Goal: Book appointment/travel/reservation

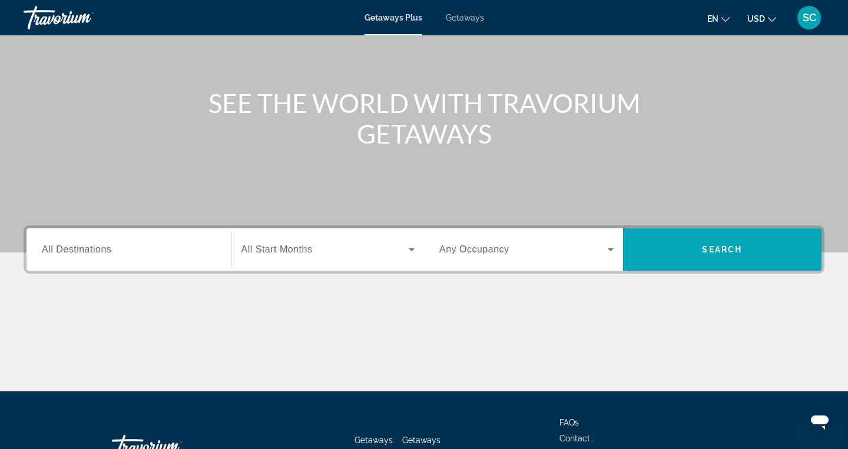
scroll to position [116, 0]
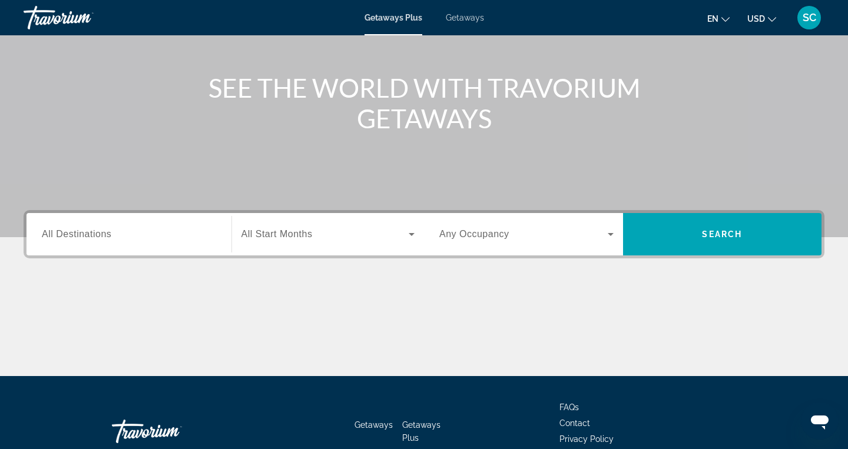
click at [349, 237] on span "Search widget" at bounding box center [326, 234] width 168 height 14
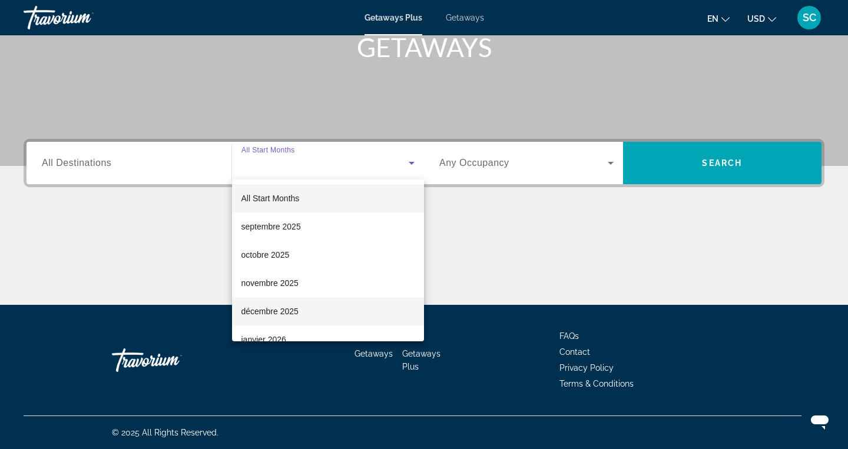
click at [275, 308] on span "décembre 2025" at bounding box center [270, 312] width 57 height 14
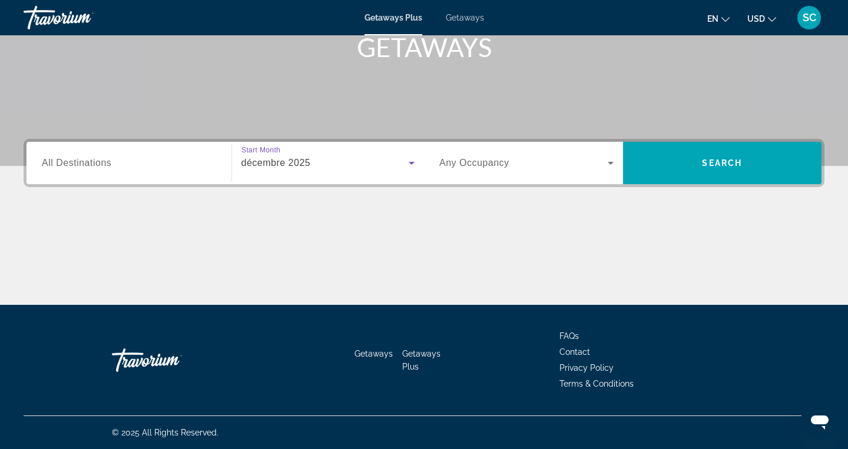
click at [571, 168] on span "Search widget" at bounding box center [523, 163] width 168 height 14
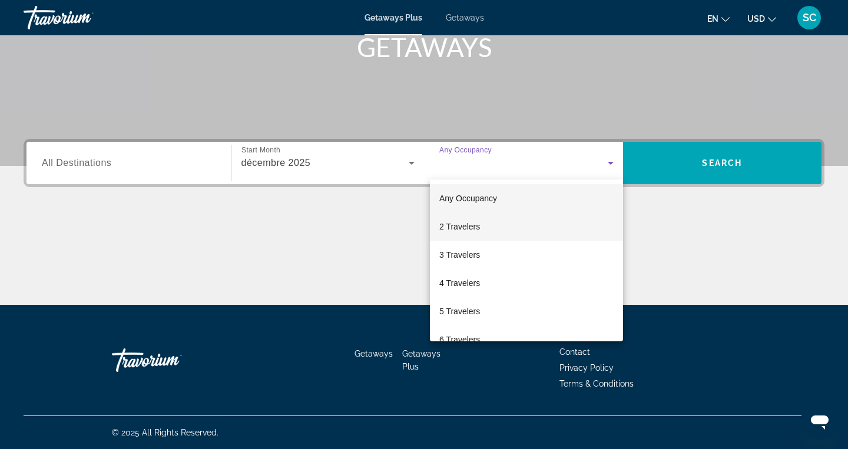
click at [483, 233] on mat-option "2 Travelers" at bounding box center [526, 227] width 193 height 28
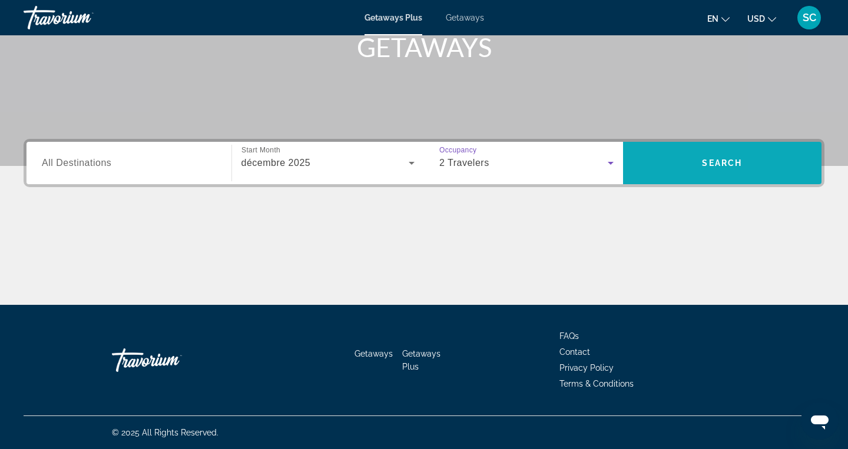
click at [665, 180] on span "Search widget" at bounding box center [722, 163] width 199 height 42
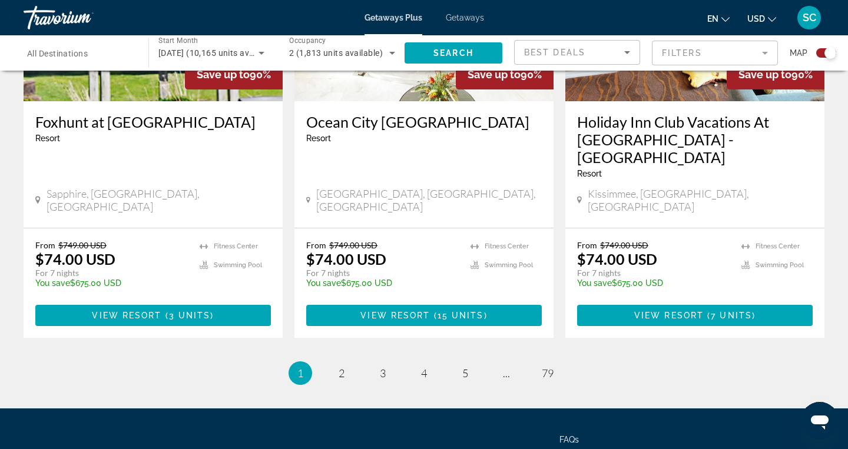
scroll to position [1875, 0]
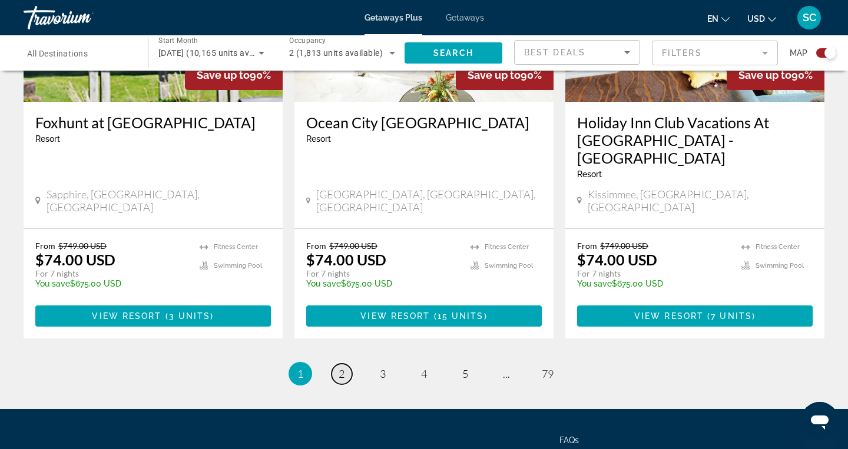
click at [337, 364] on link "page 2" at bounding box center [342, 374] width 21 height 21
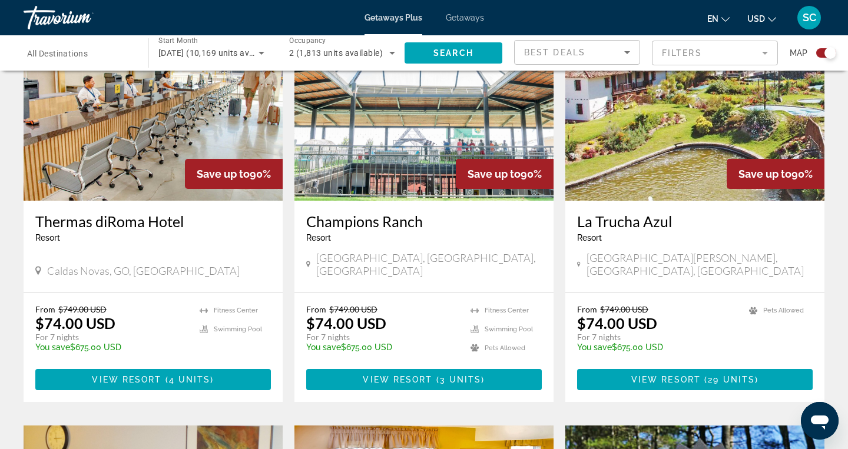
scroll to position [467, 0]
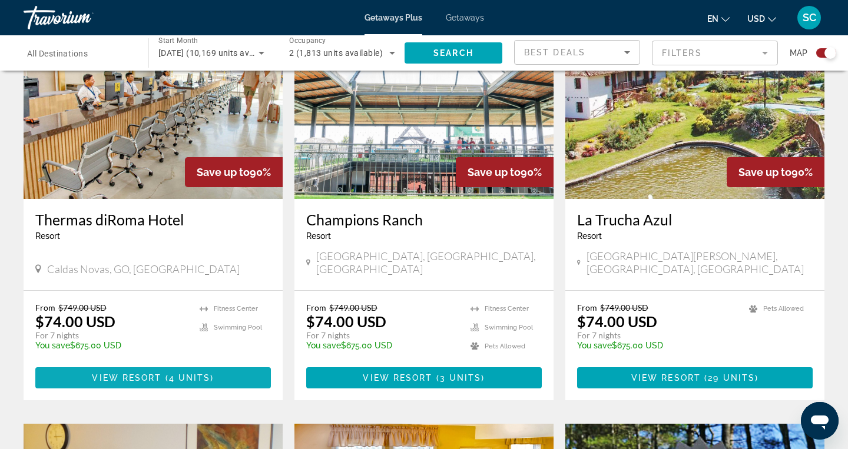
click at [121, 373] on span "View Resort" at bounding box center [127, 377] width 70 height 9
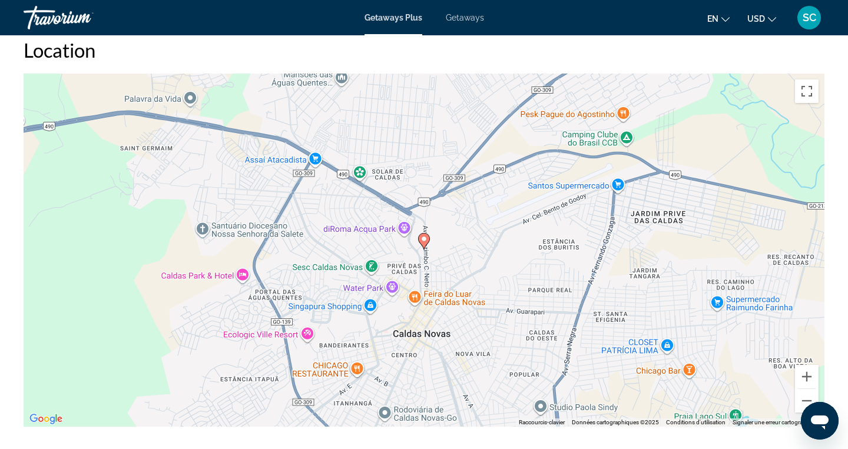
scroll to position [1503, 0]
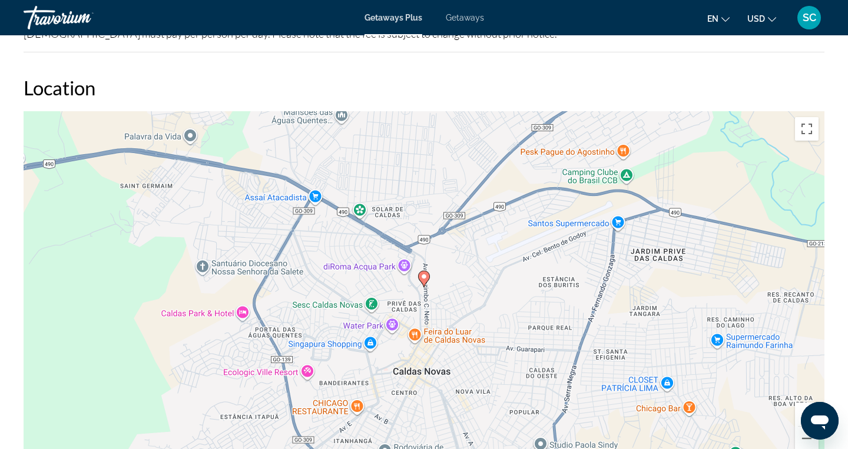
click at [457, 16] on span "Getaways" at bounding box center [465, 17] width 38 height 9
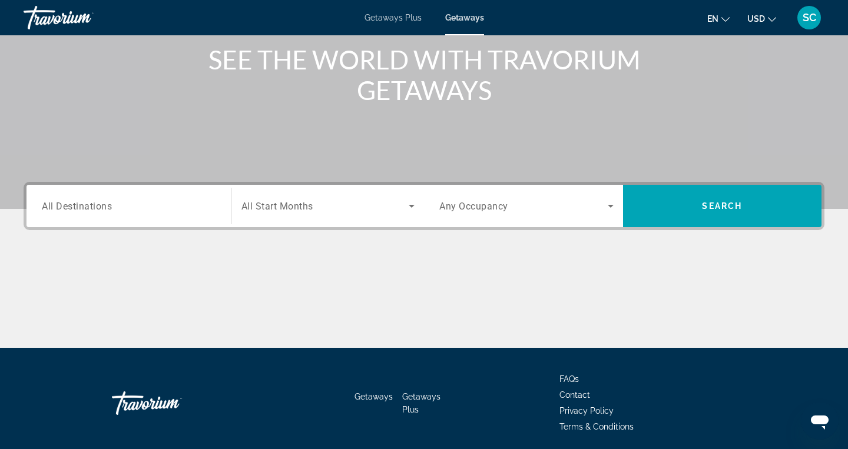
scroll to position [167, 0]
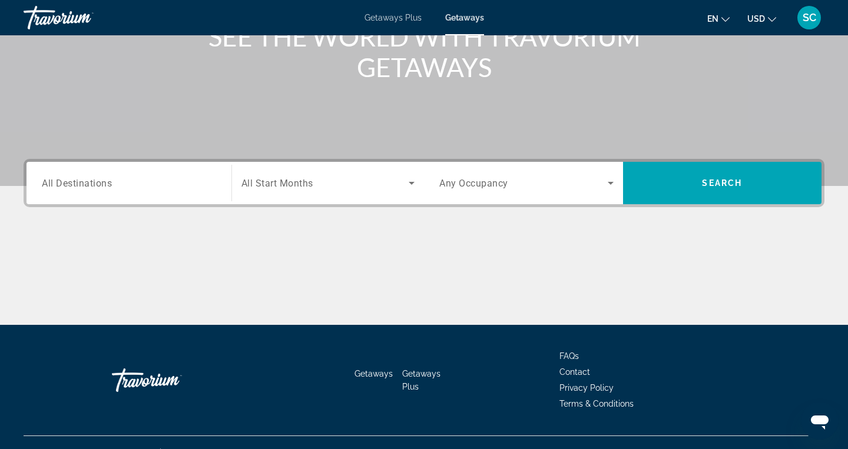
click at [308, 178] on span "All Start Months" at bounding box center [278, 183] width 72 height 11
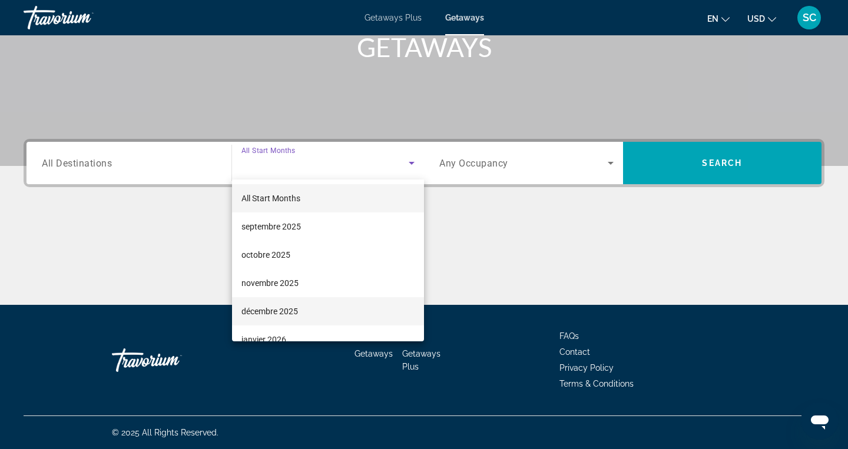
click at [279, 304] on mat-option "décembre 2025" at bounding box center [328, 311] width 193 height 28
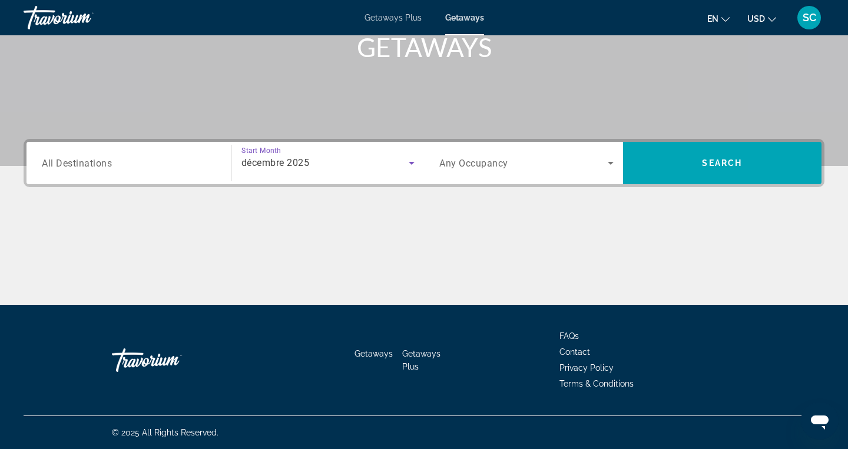
click at [494, 160] on span "Any Occupancy" at bounding box center [473, 163] width 69 height 11
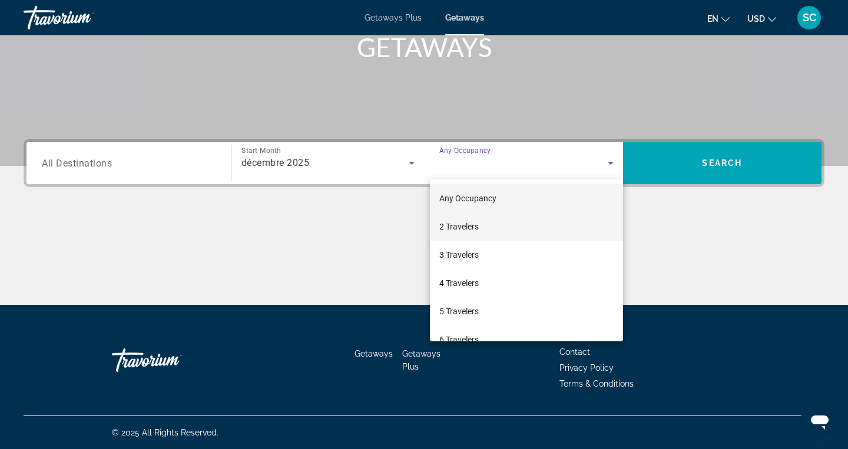
click at [474, 229] on span "2 Travelers" at bounding box center [458, 227] width 39 height 14
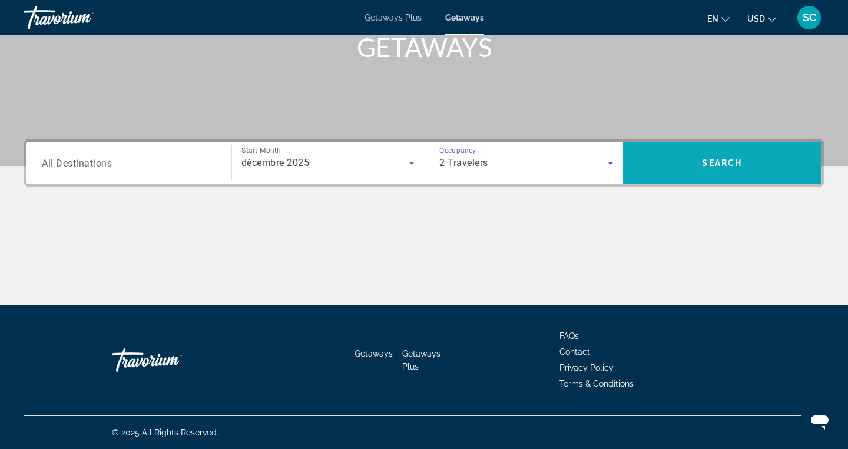
click at [739, 160] on span "Search" at bounding box center [722, 162] width 40 height 9
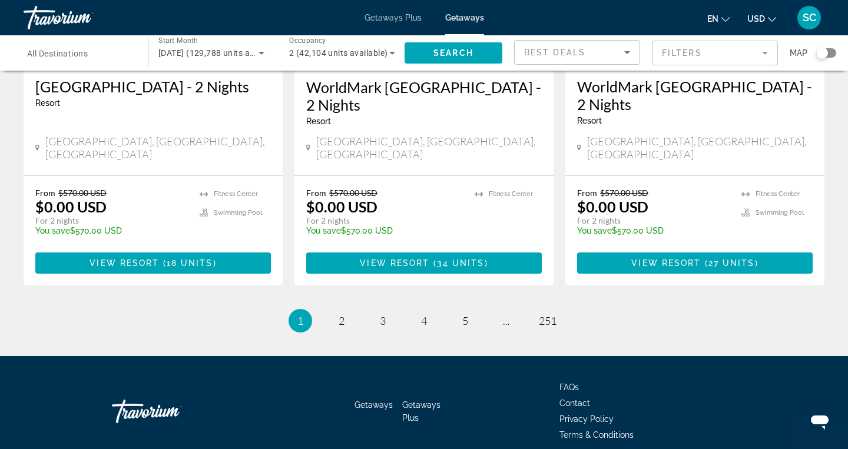
scroll to position [1528, 0]
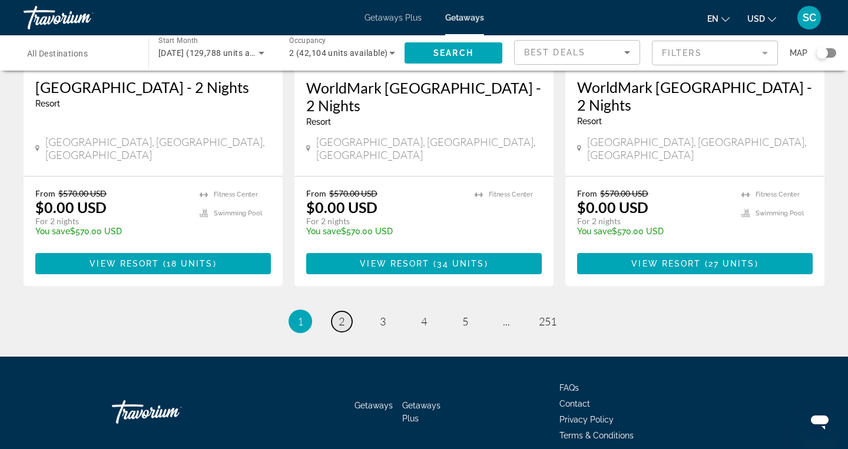
click at [341, 315] on span "2" at bounding box center [342, 321] width 6 height 13
